Goal: Communication & Community: Connect with others

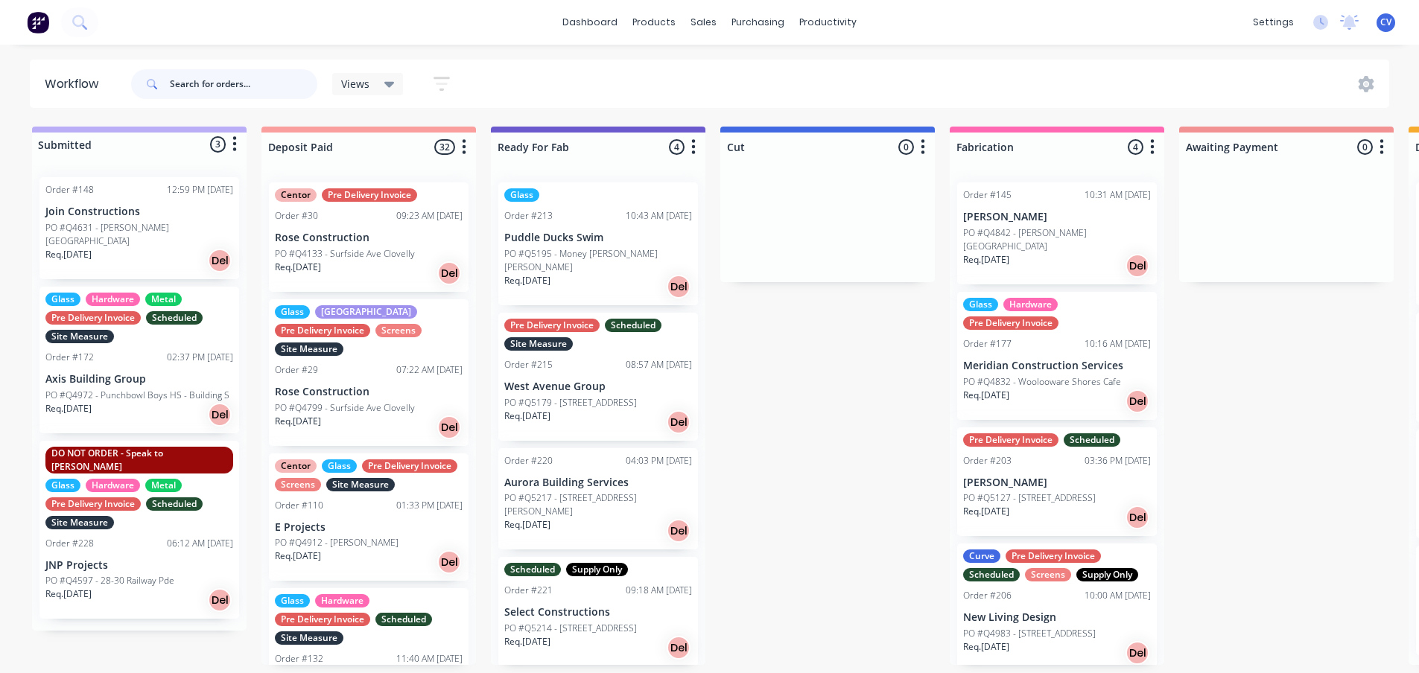
click at [221, 78] on input "text" at bounding box center [243, 84] width 147 height 30
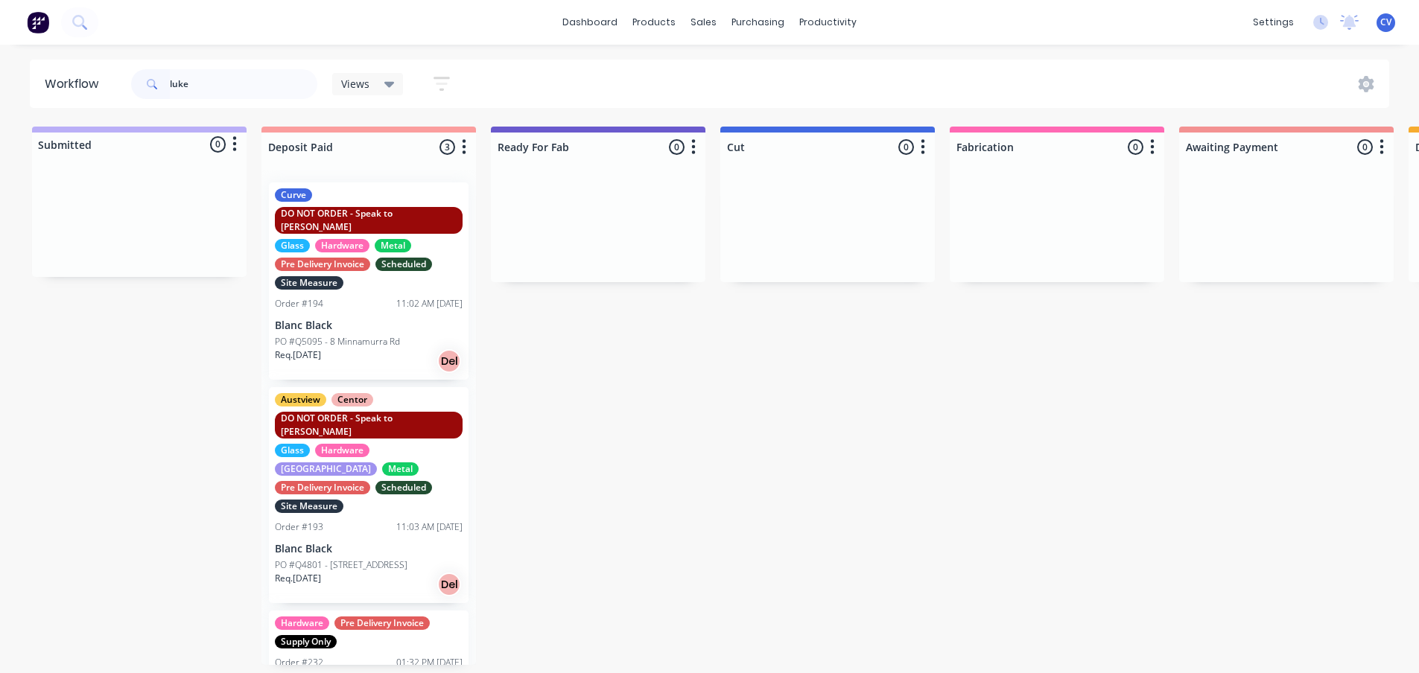
click at [367, 335] on p "PO #Q5095 - 8 Minnamurra Rd" at bounding box center [337, 341] width 125 height 13
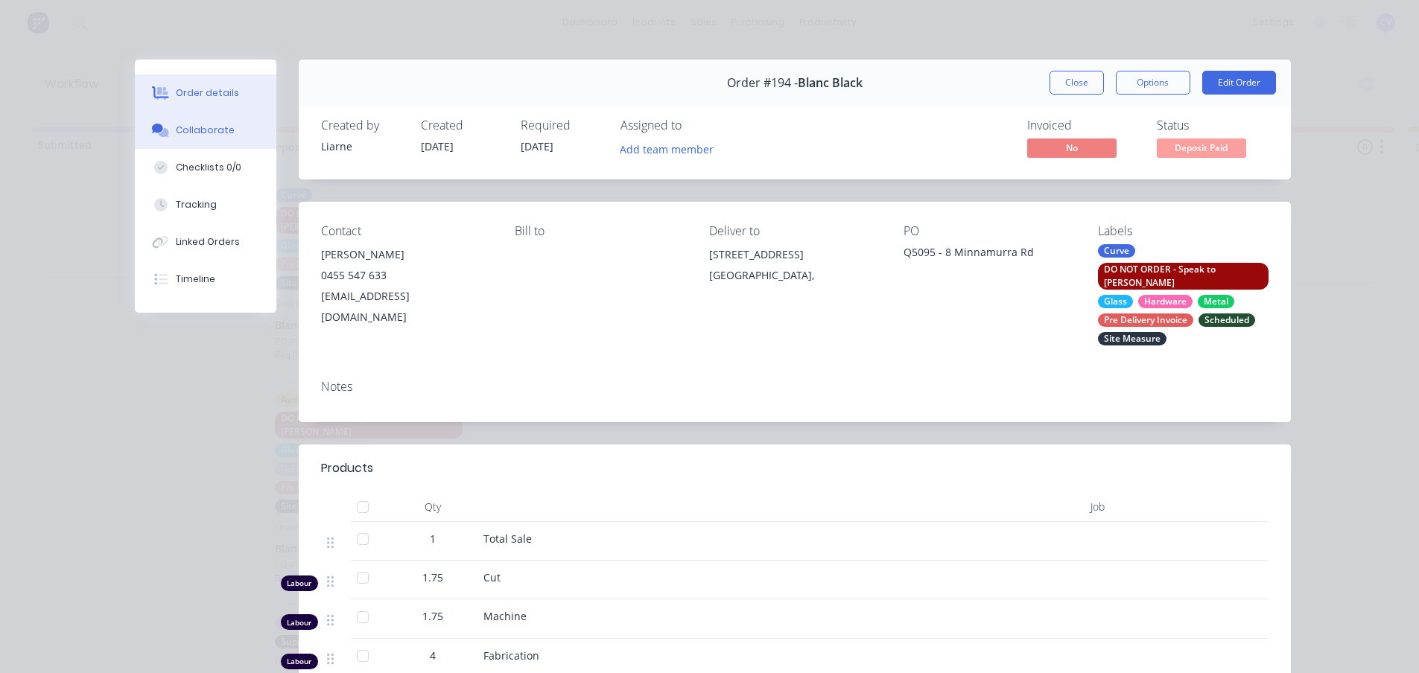
click at [194, 121] on button "Collaborate" at bounding box center [205, 130] width 141 height 37
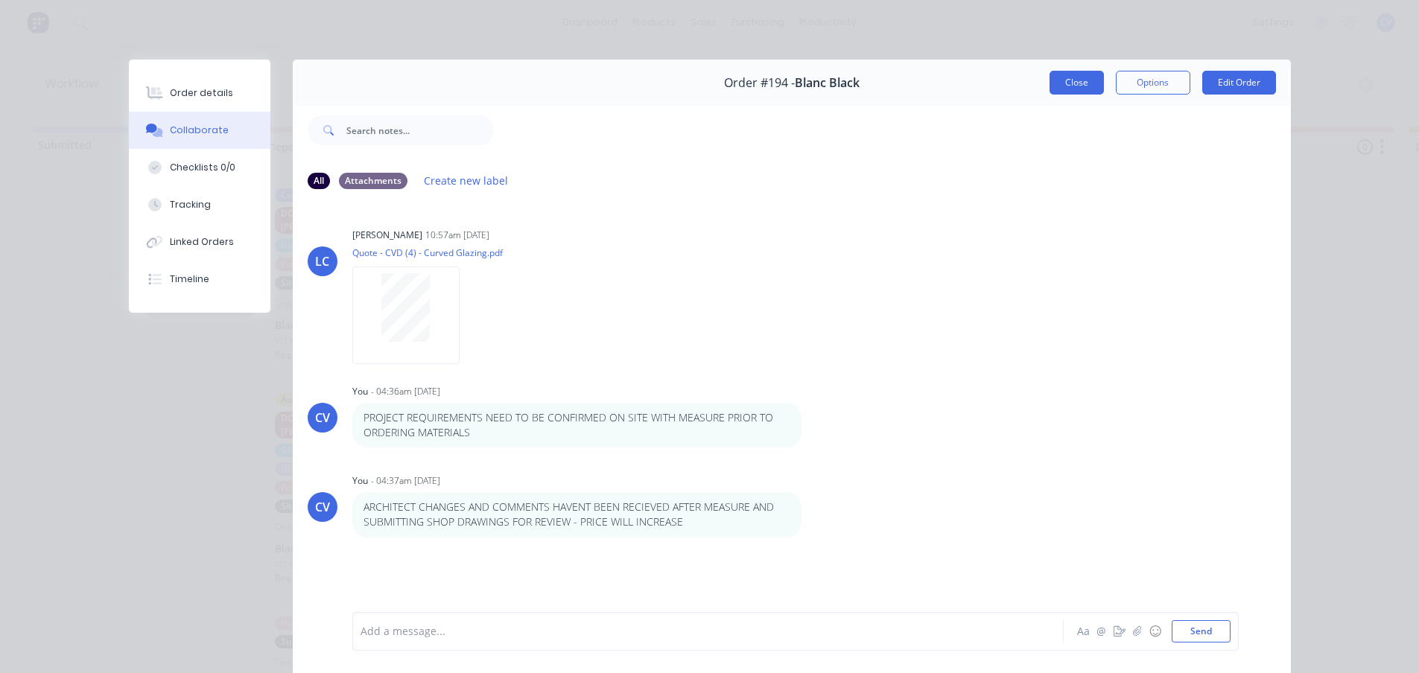
click at [1071, 80] on button "Close" at bounding box center [1076, 83] width 54 height 24
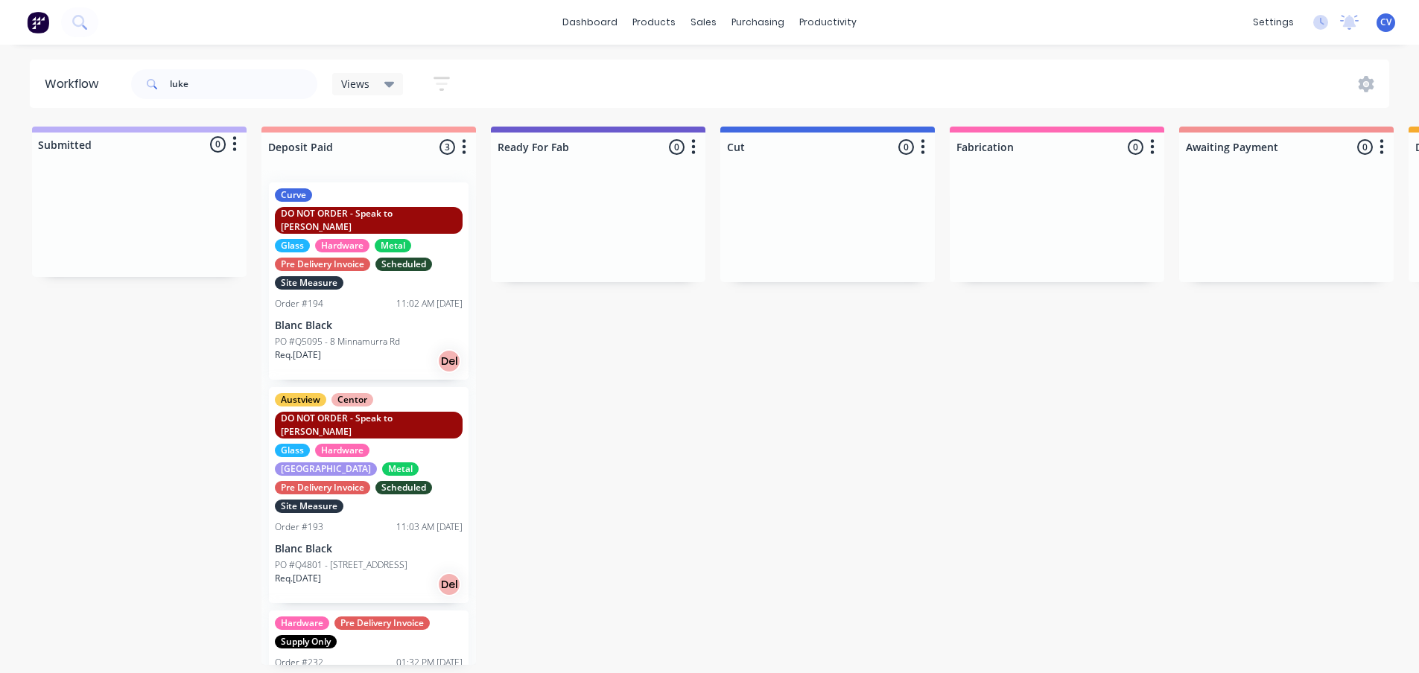
click at [383, 543] on p "Blanc Black" at bounding box center [369, 549] width 188 height 13
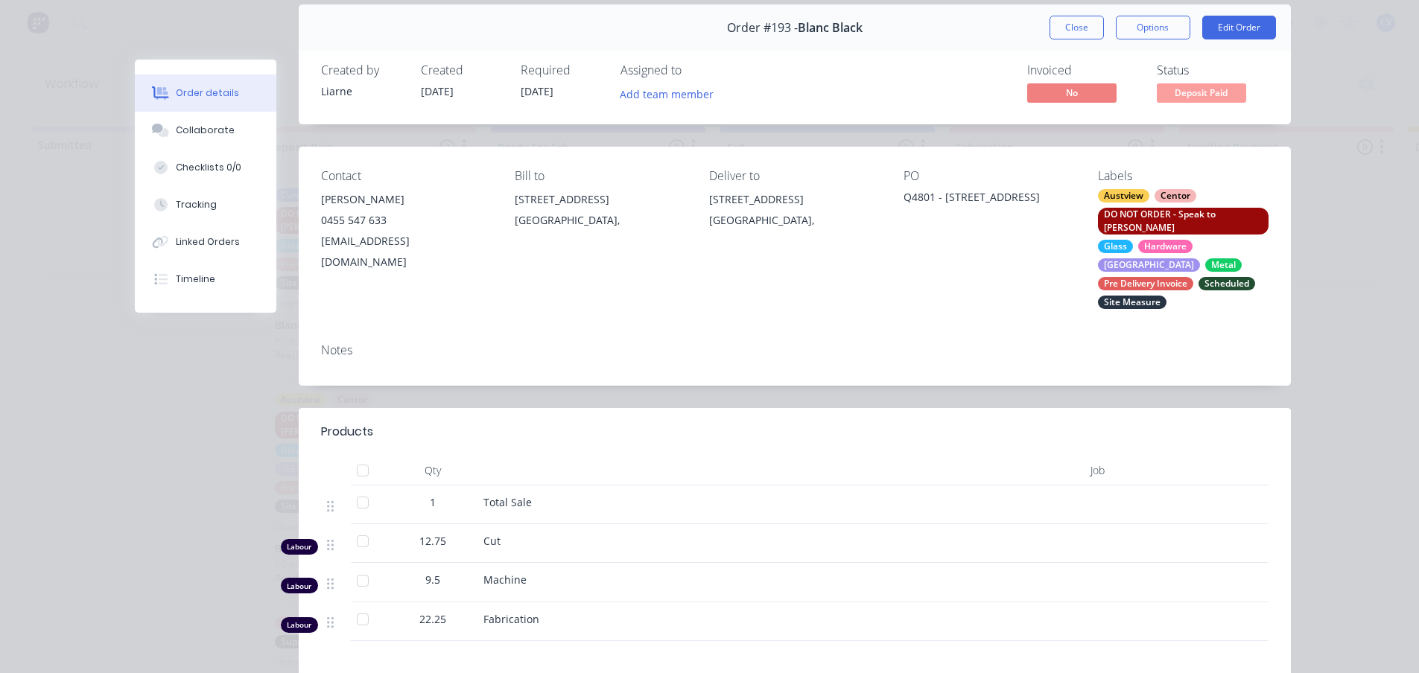
scroll to position [298, 0]
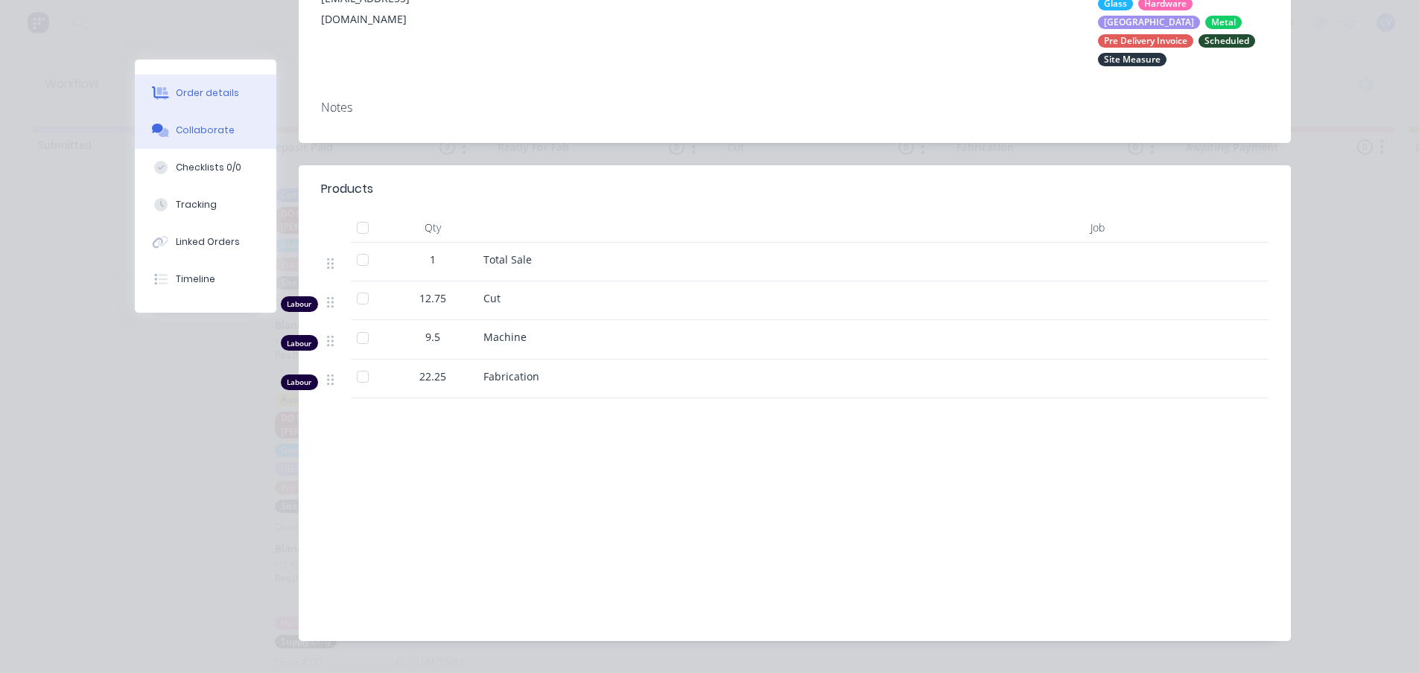
click at [214, 126] on div "Collaborate" at bounding box center [205, 130] width 59 height 13
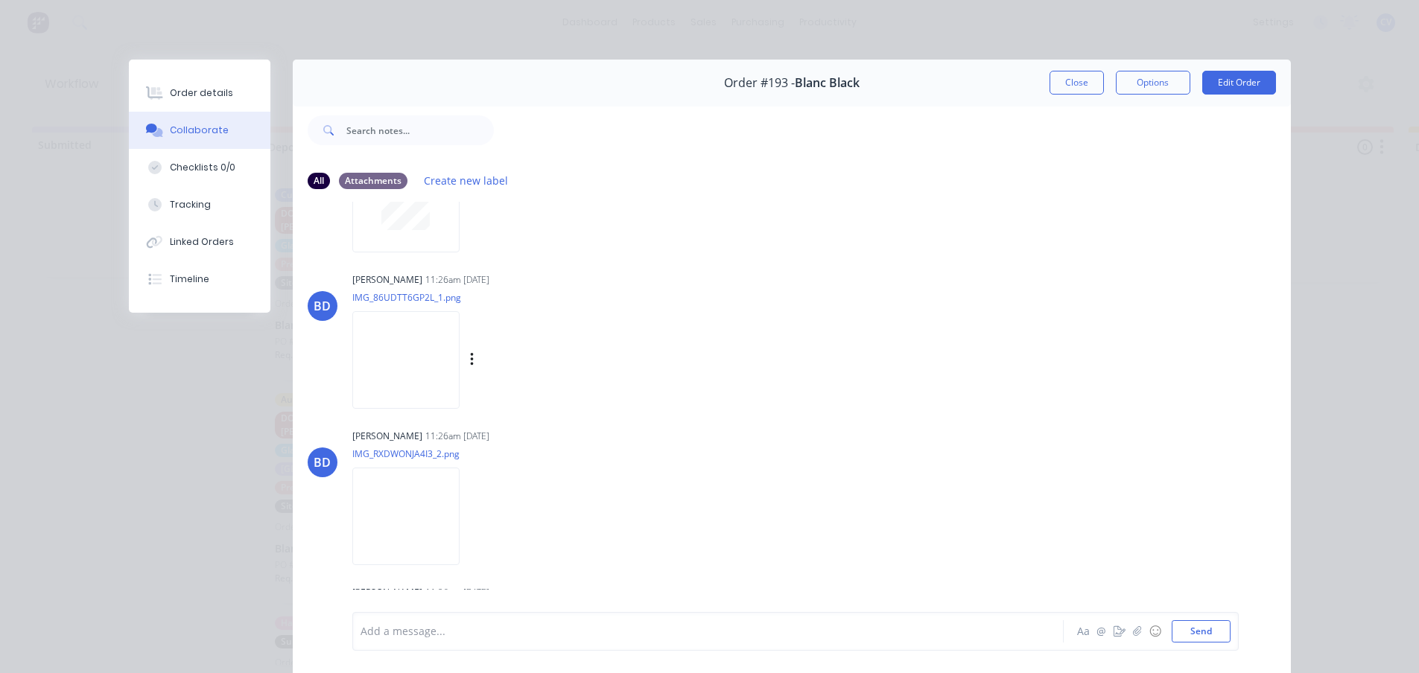
scroll to position [0, 0]
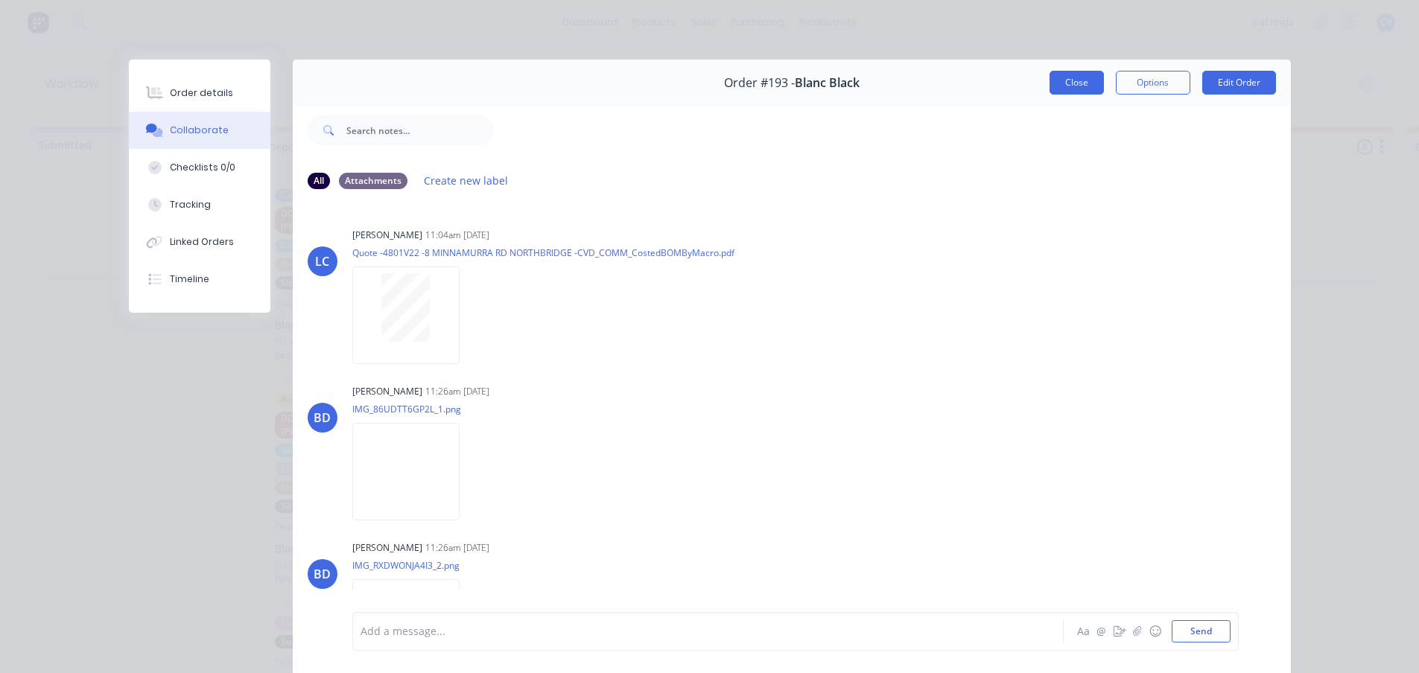
click at [1073, 83] on button "Close" at bounding box center [1076, 83] width 54 height 24
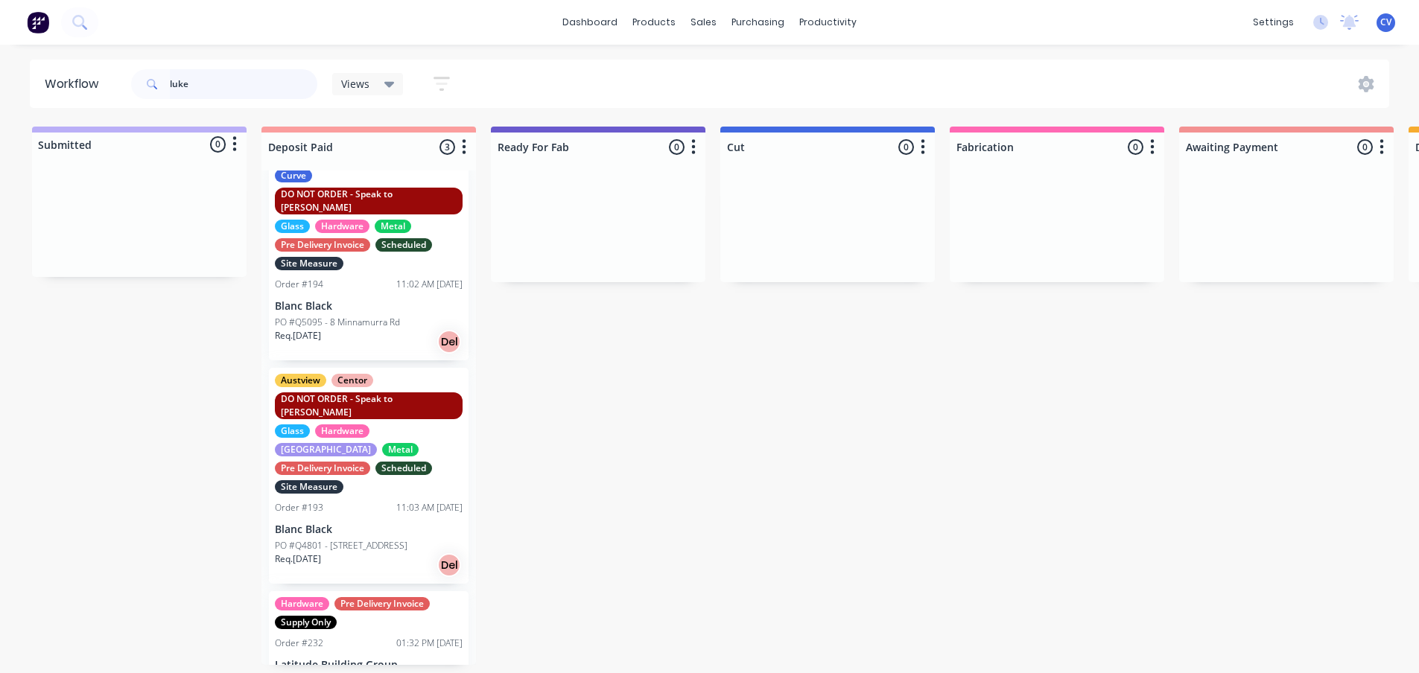
scroll to position [28, 0]
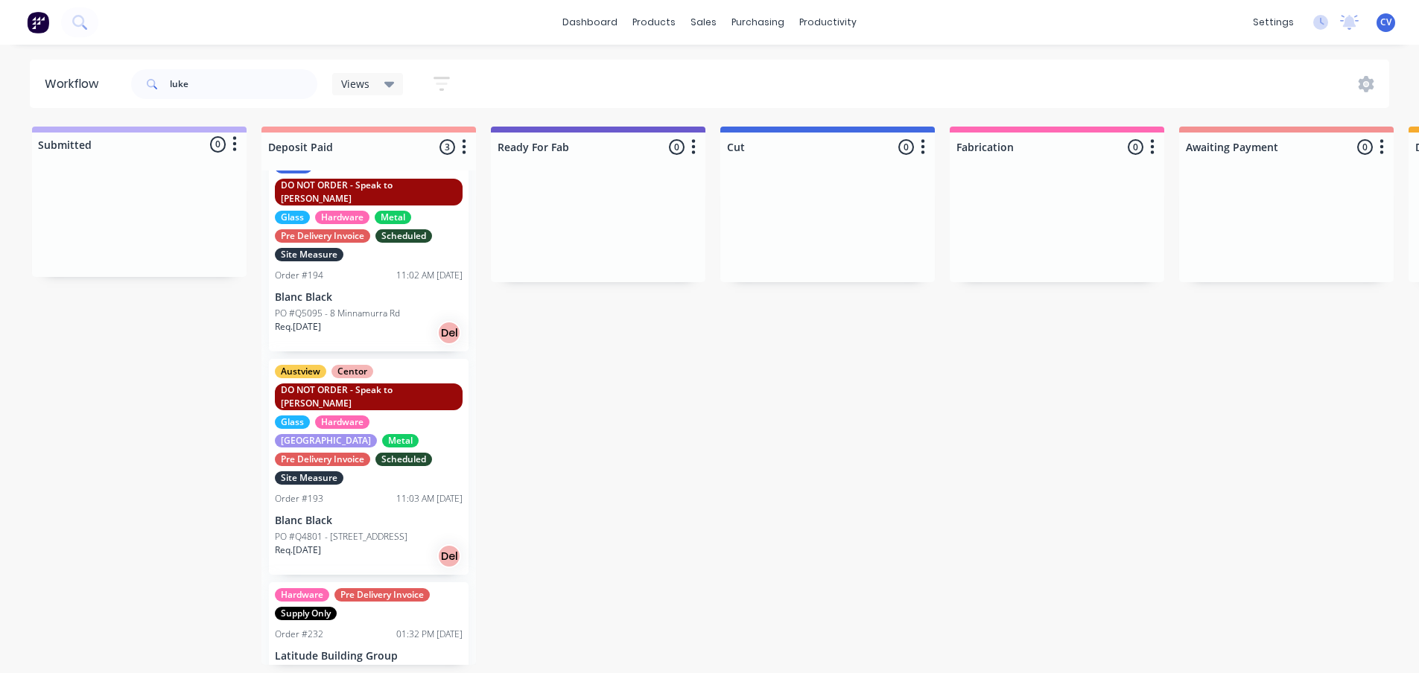
click at [355, 483] on div "Austview Centor DO NOT ORDER - Speak to [PERSON_NAME] Hardware Louvre Metal Pre…" at bounding box center [369, 467] width 200 height 216
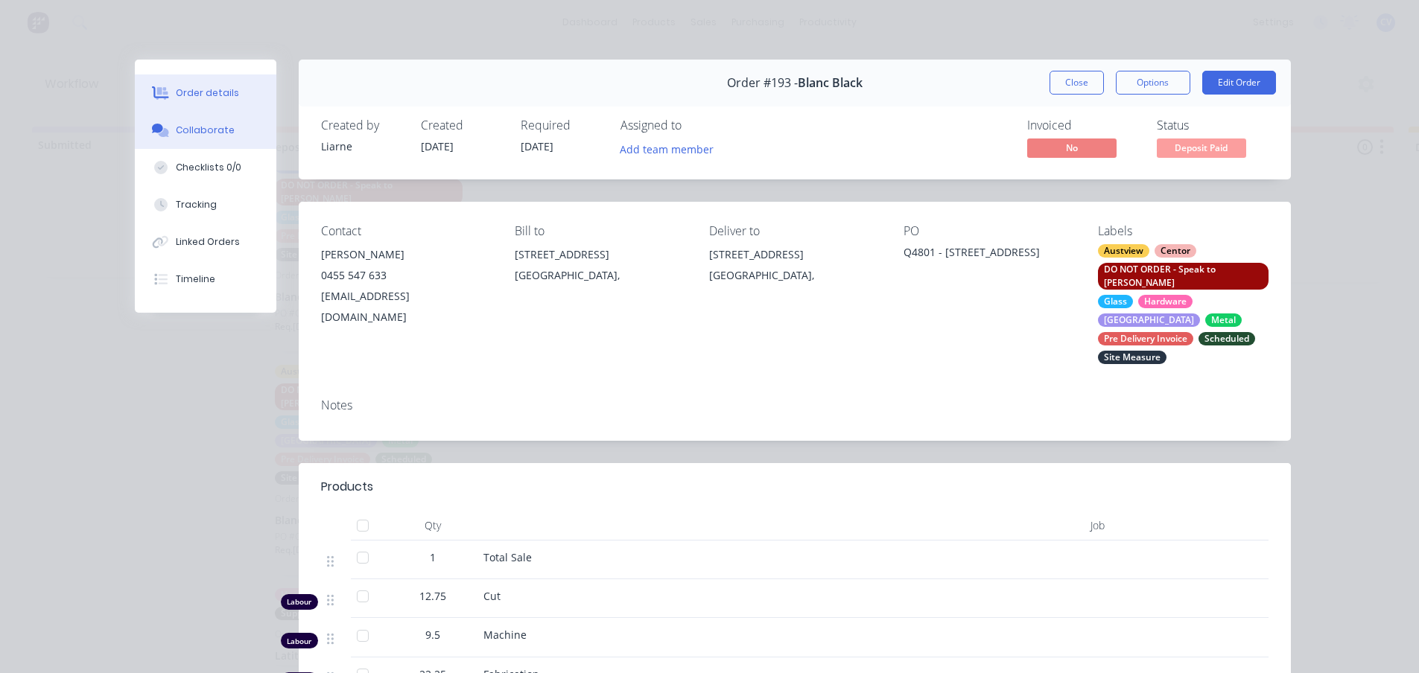
click at [209, 127] on div "Collaborate" at bounding box center [205, 130] width 59 height 13
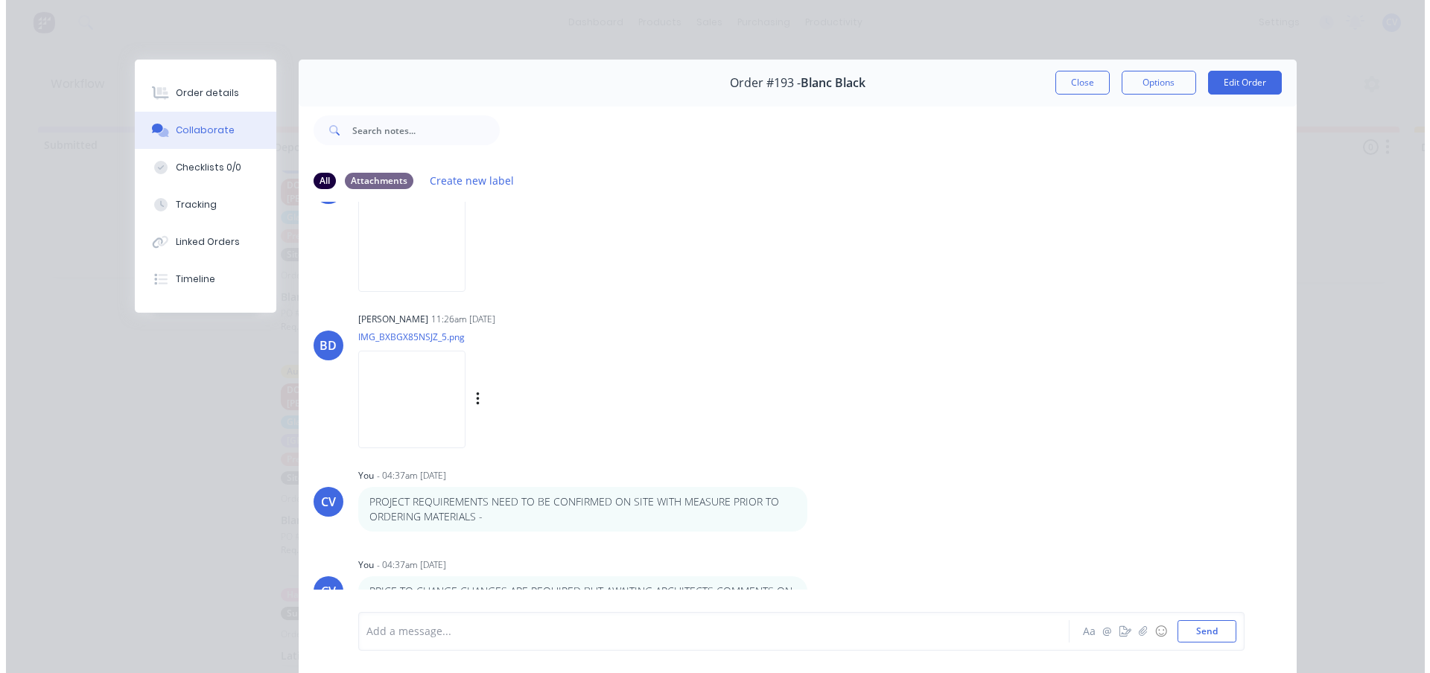
scroll to position [0, 0]
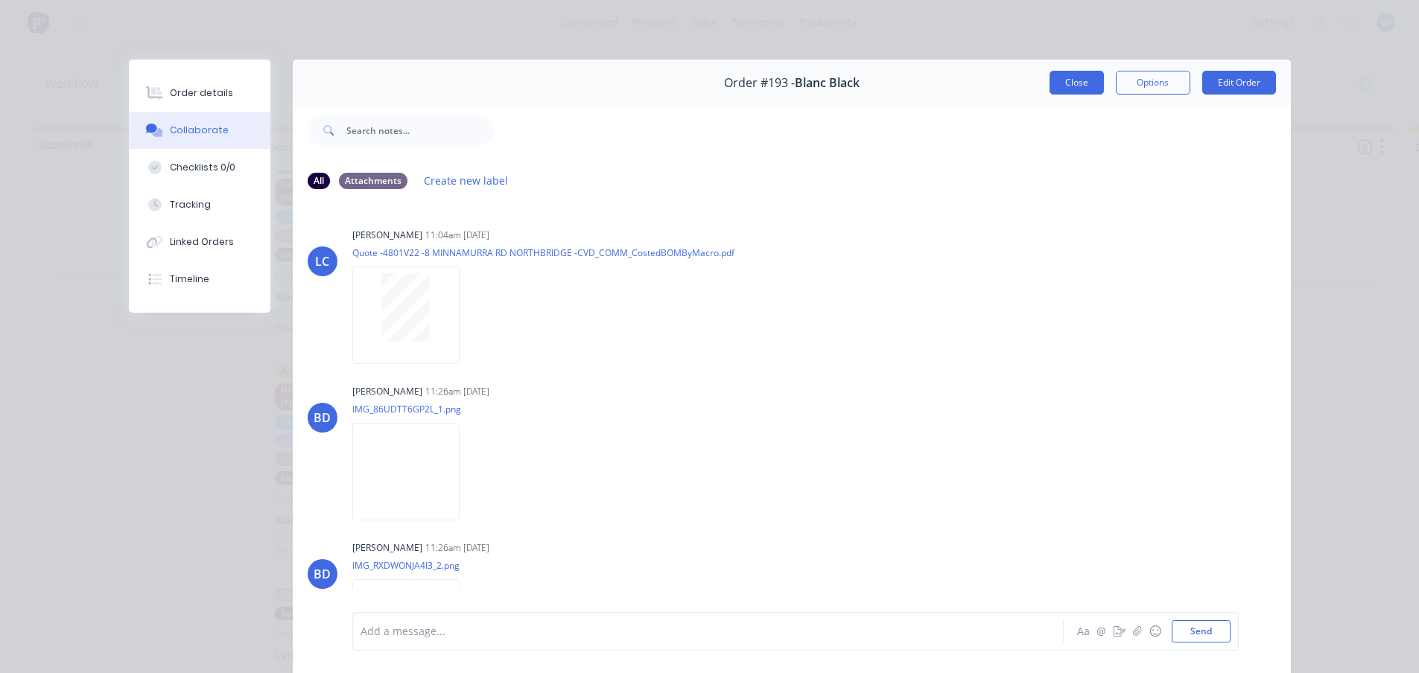
click at [1077, 92] on button "Close" at bounding box center [1076, 83] width 54 height 24
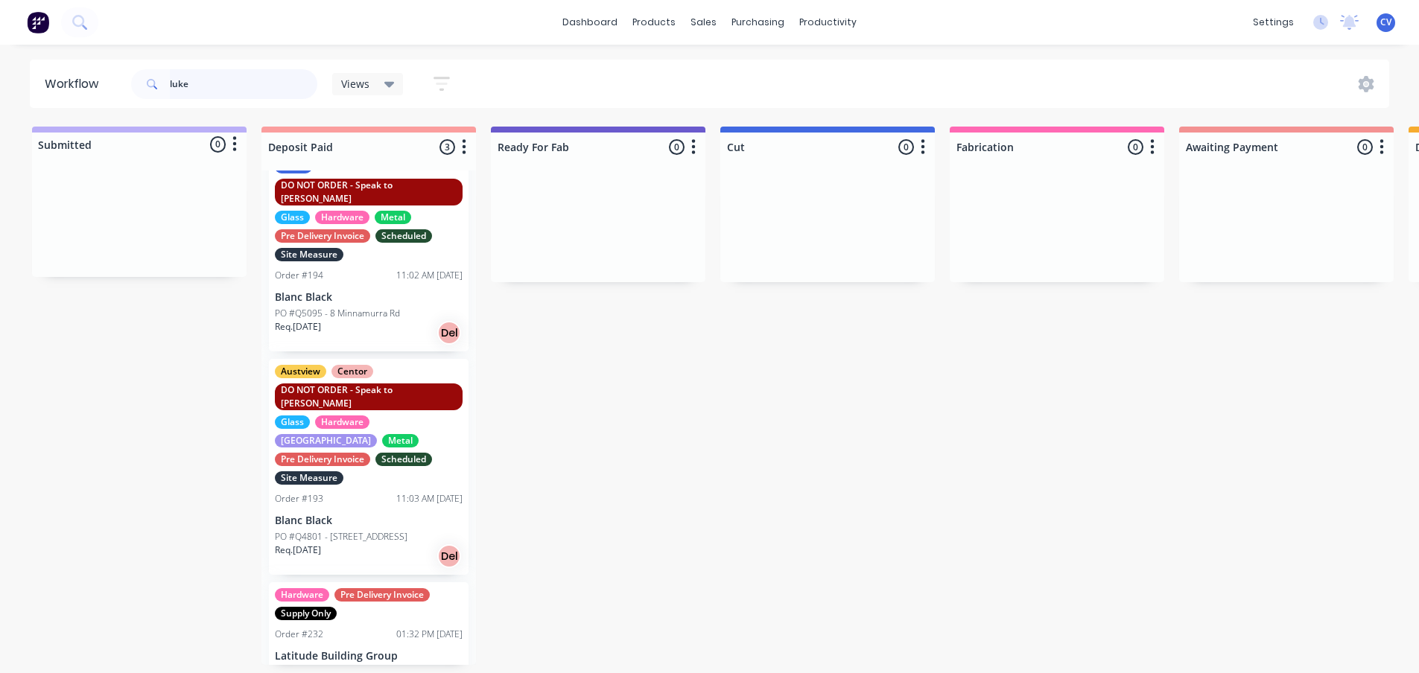
click at [220, 74] on input "luke" at bounding box center [243, 84] width 147 height 30
drag, startPoint x: 218, startPoint y: 79, endPoint x: 55, endPoint y: 85, distance: 163.2
click at [66, 83] on header "Workflow luke Views Save new view None (Default) edit Production edit Show/Hide…" at bounding box center [710, 84] width 1360 height 48
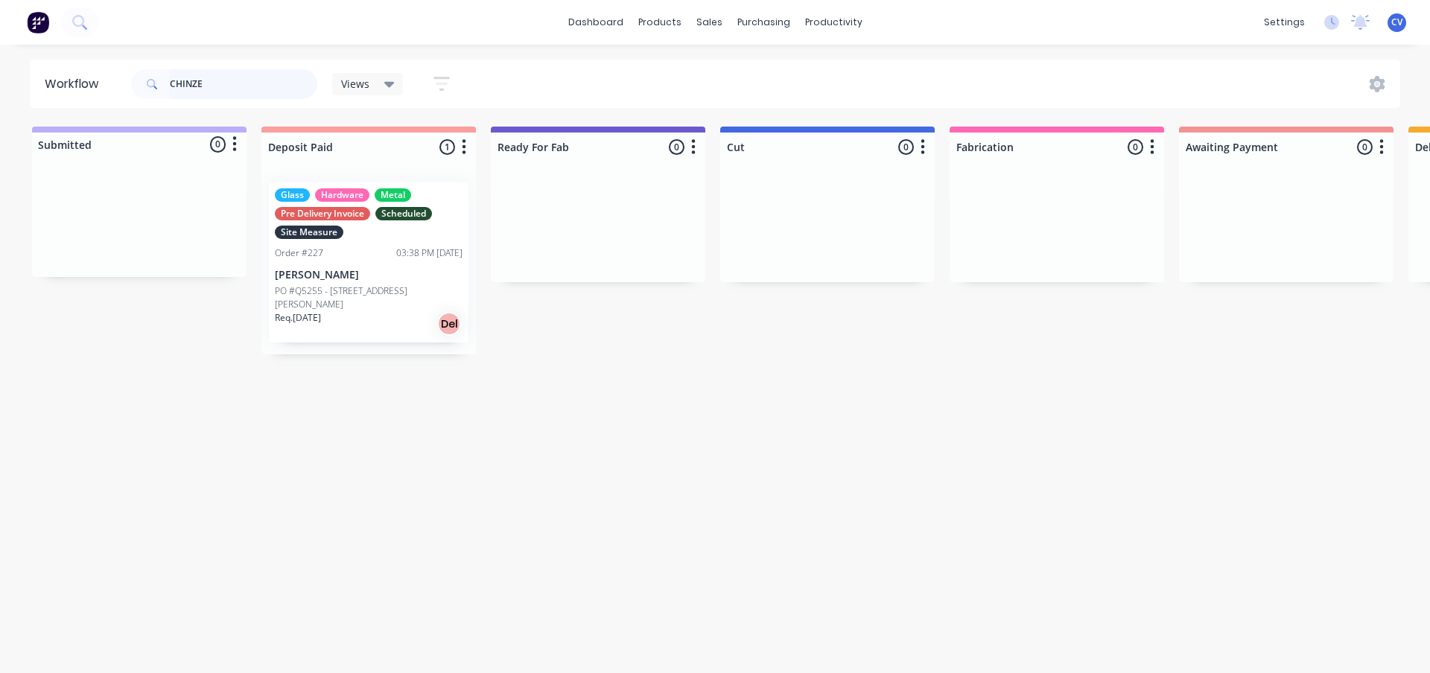
type input "CHINZE"
click at [369, 311] on div "Req. [DATE] Del" at bounding box center [369, 323] width 188 height 25
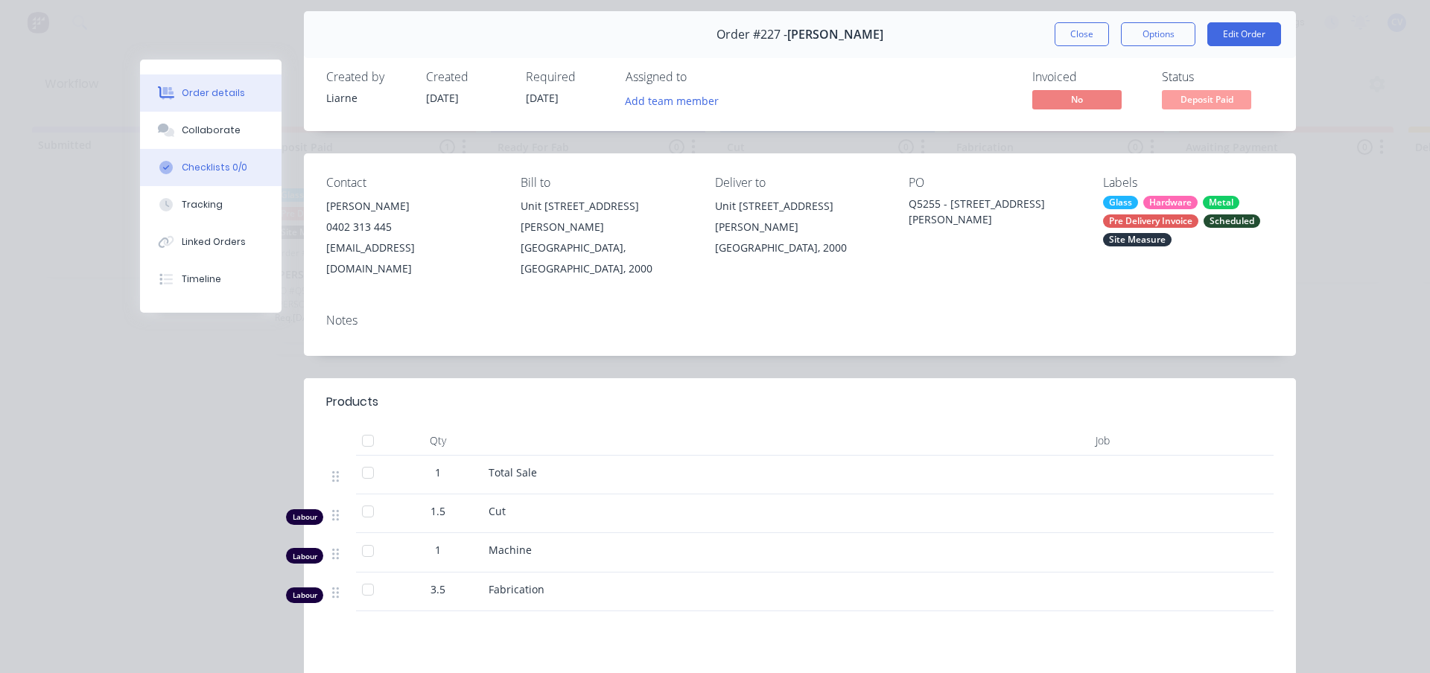
scroll to position [74, 0]
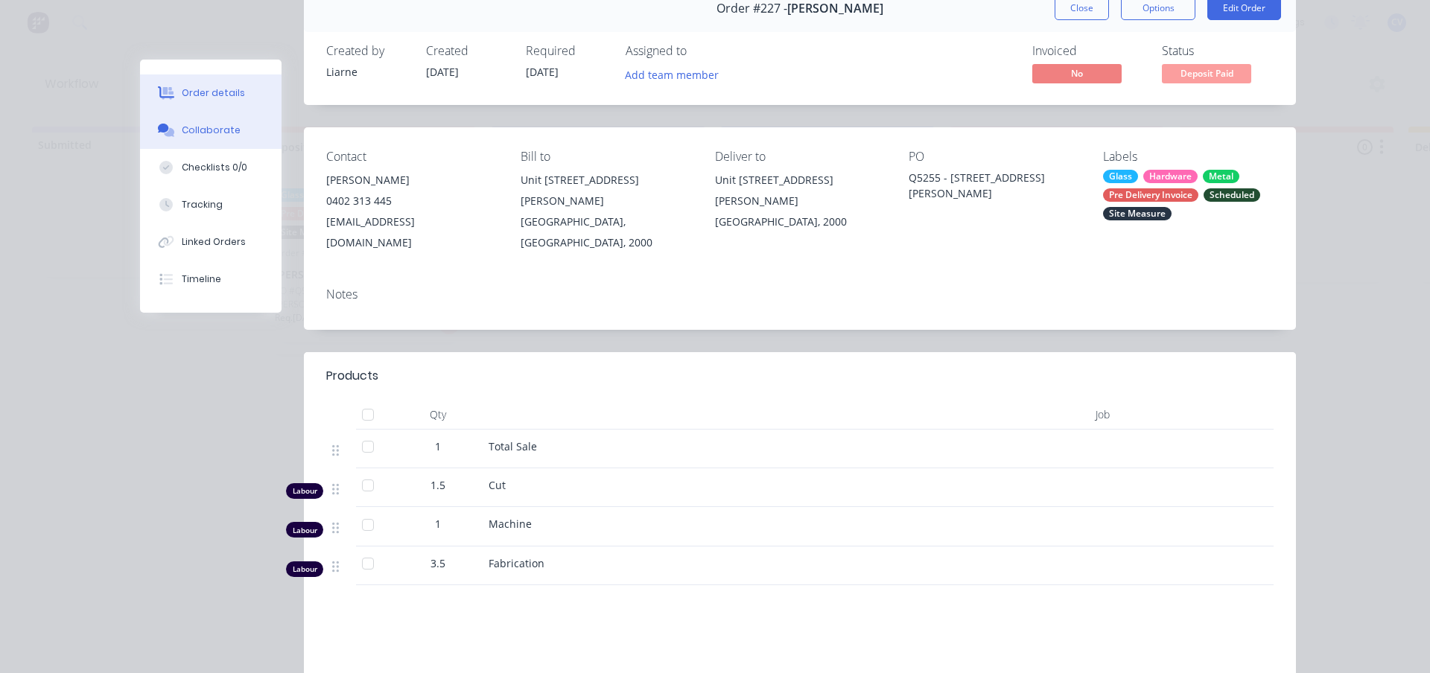
click at [188, 124] on div "Collaborate" at bounding box center [211, 130] width 59 height 13
